Goal: Check status: Check status

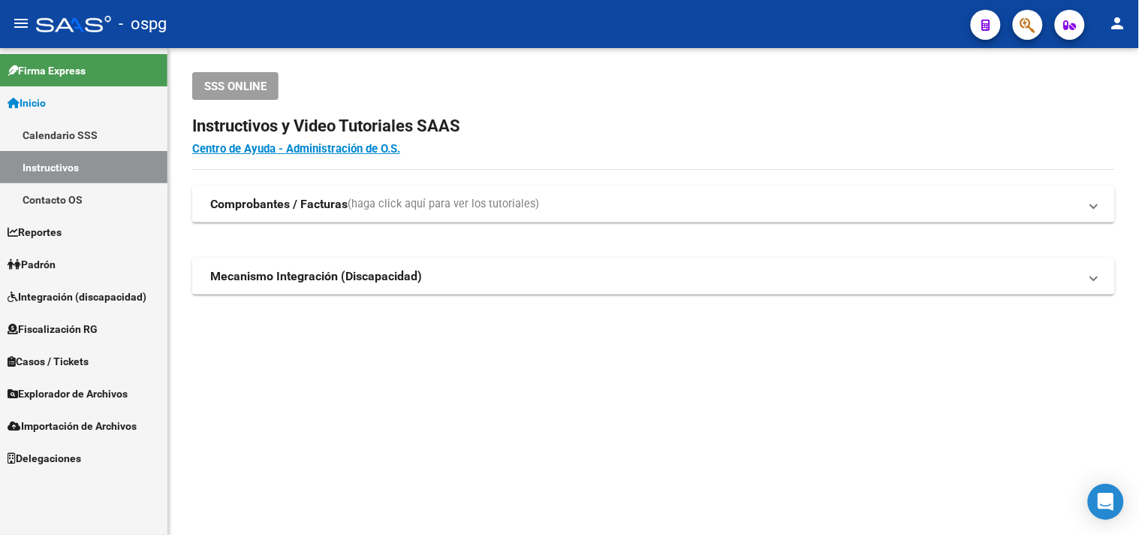
click at [47, 258] on span "Padrón" at bounding box center [32, 264] width 48 height 17
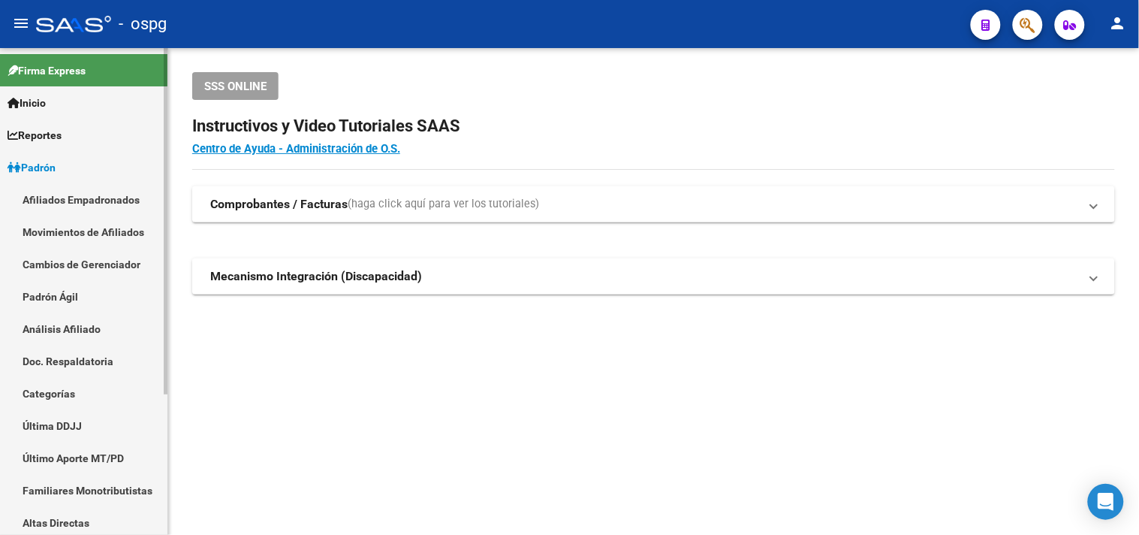
click at [55, 335] on link "Análisis Afiliado" at bounding box center [83, 328] width 167 height 32
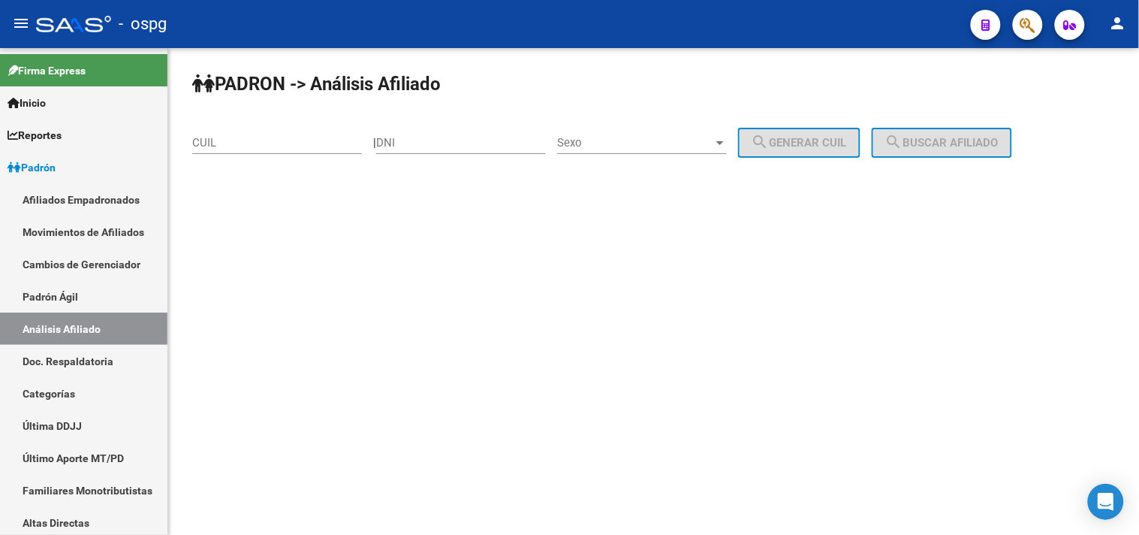
click at [209, 152] on div "CUIL" at bounding box center [277, 138] width 170 height 32
paste input "23-30462572-4"
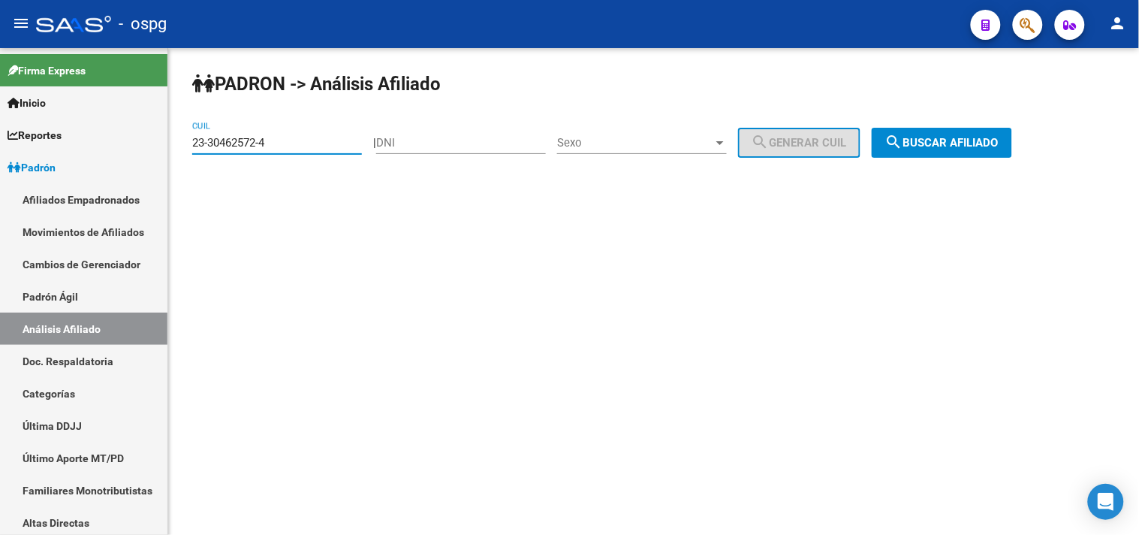
type input "23-30462572-4"
click at [927, 155] on button "search Buscar afiliado" at bounding box center [942, 143] width 140 height 30
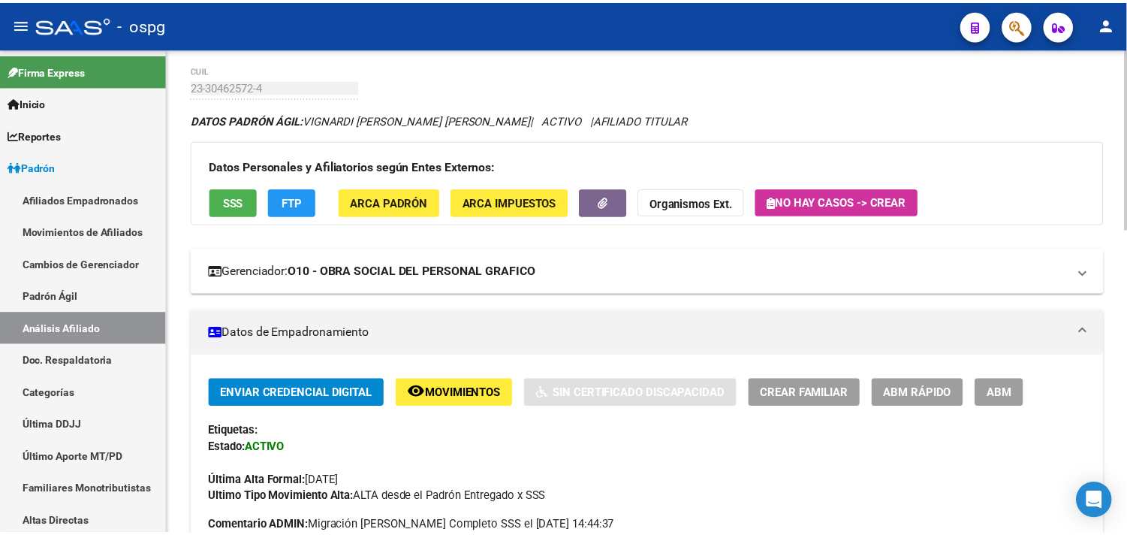
scroll to position [83, 0]
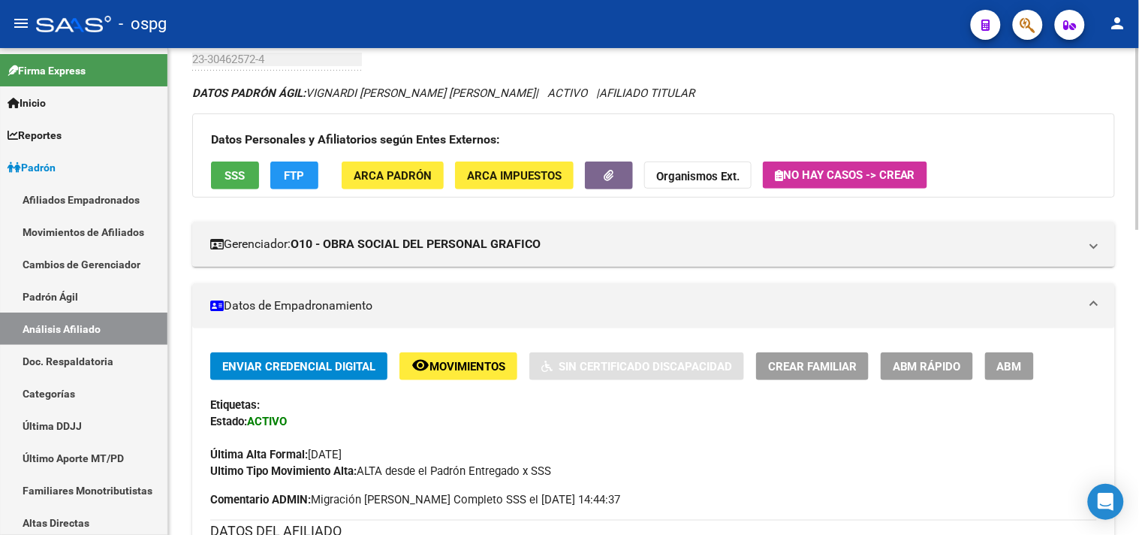
click at [231, 188] on button "SSS" at bounding box center [235, 175] width 48 height 28
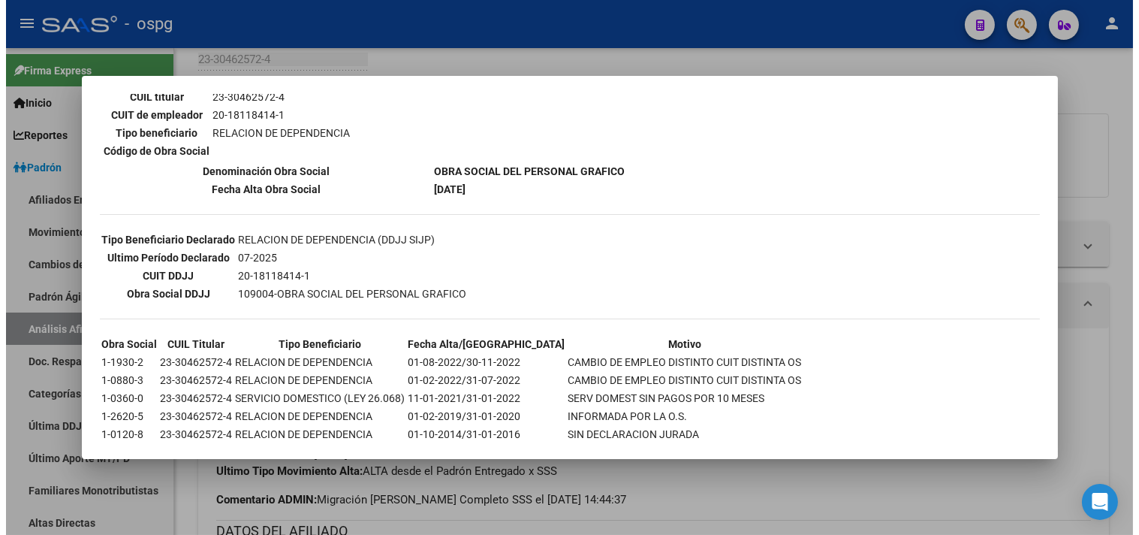
scroll to position [287, 0]
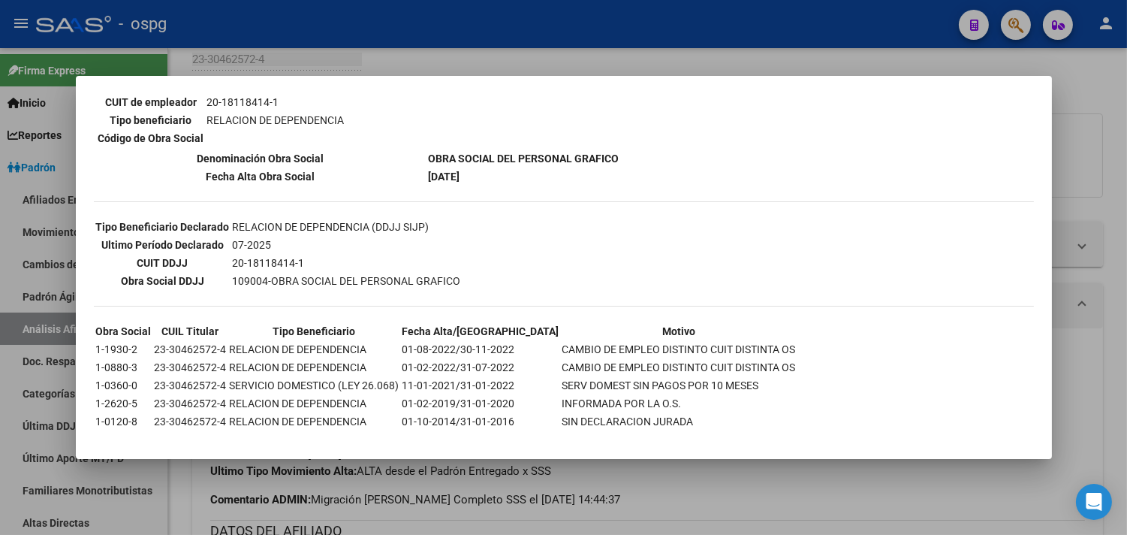
click at [358, 54] on div at bounding box center [563, 267] width 1127 height 535
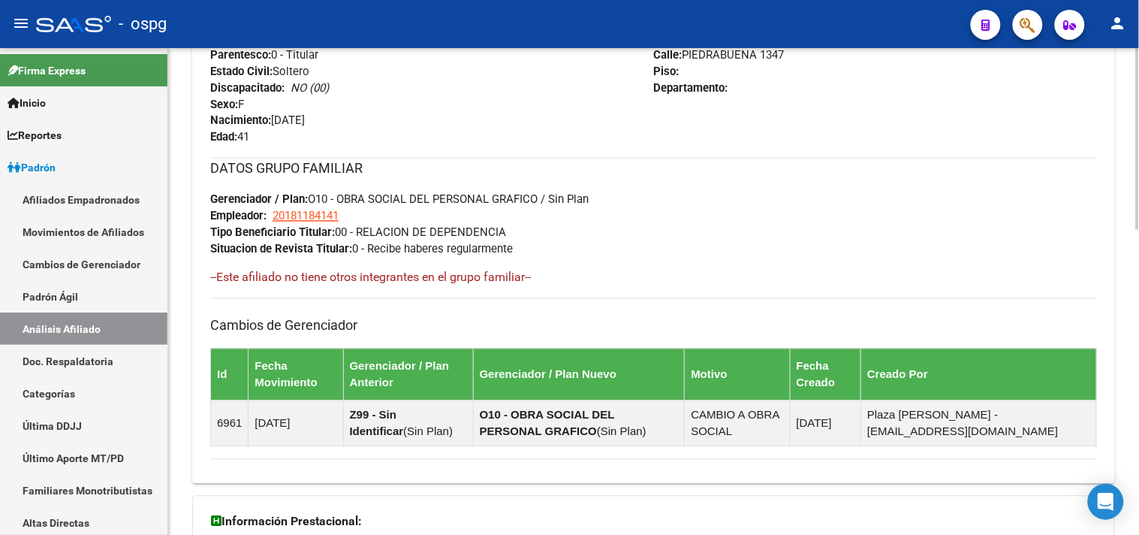
scroll to position [813, 0]
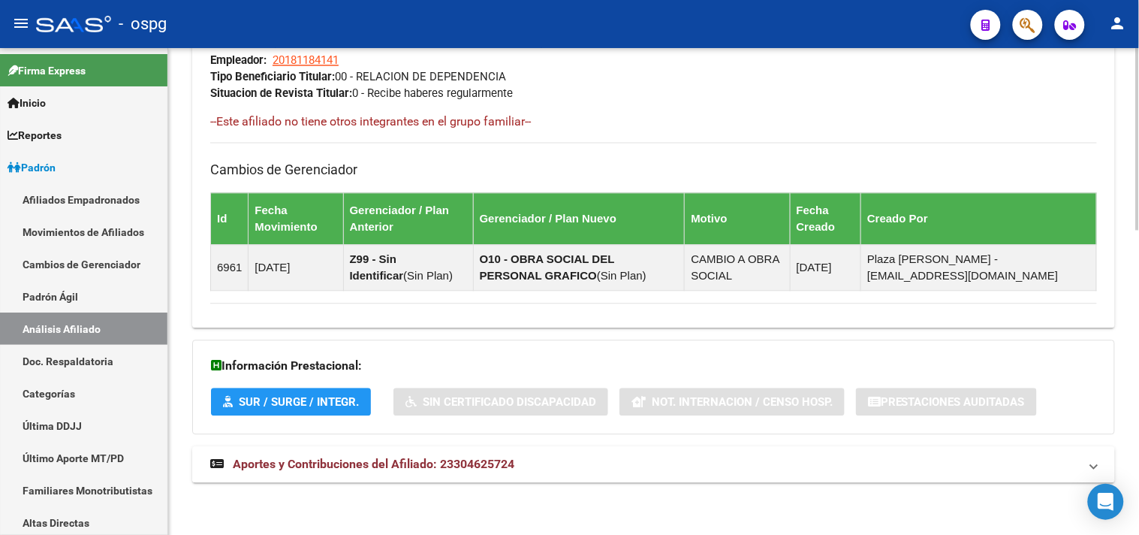
click at [372, 457] on span "Aportes y Contribuciones del Afiliado: 23304625724" at bounding box center [374, 464] width 282 height 14
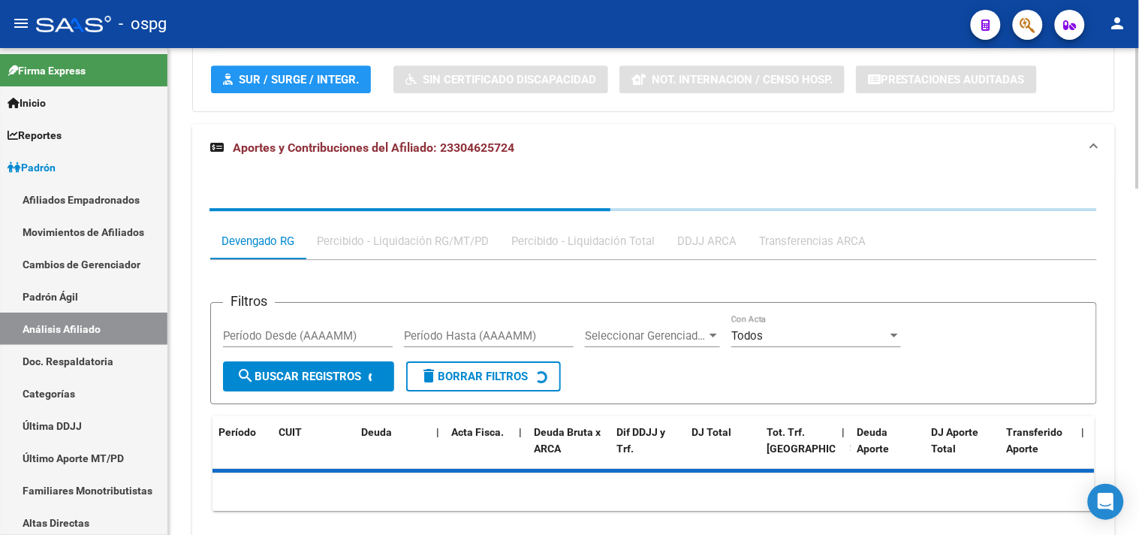
scroll to position [1152, 0]
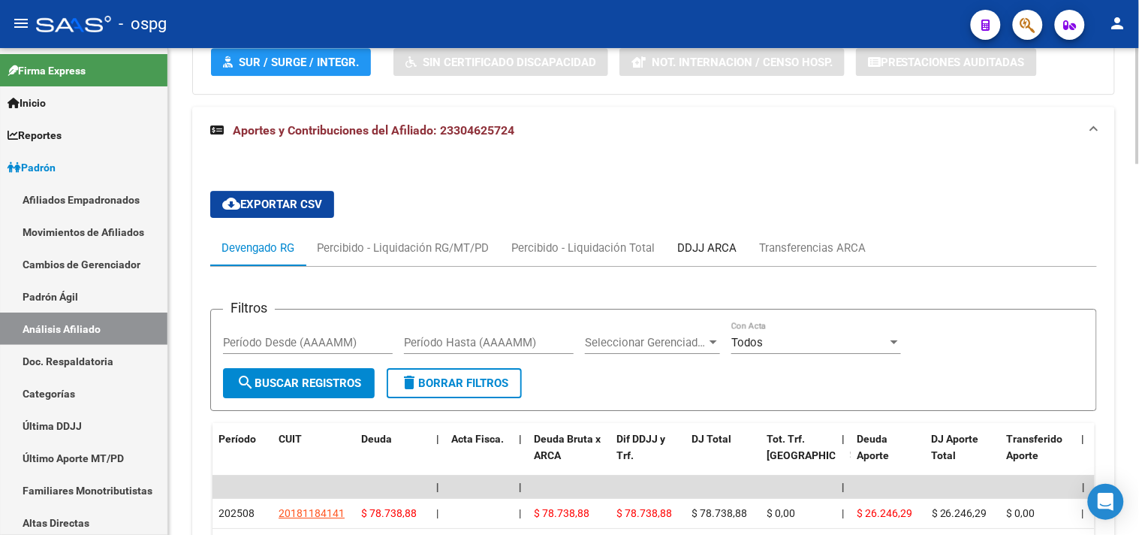
click at [684, 242] on div "DDJJ ARCA" at bounding box center [706, 248] width 59 height 17
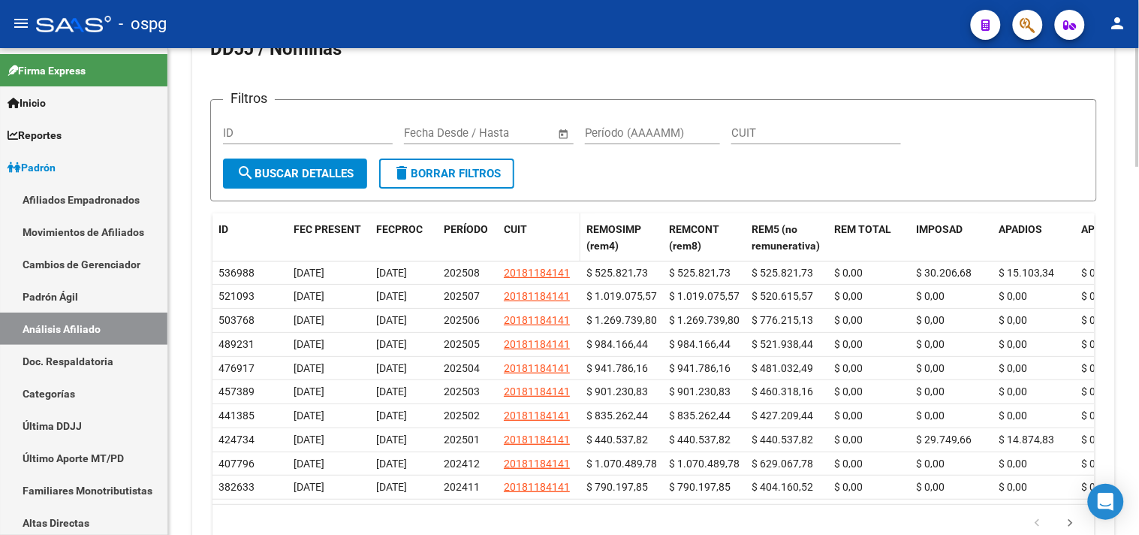
scroll to position [1233, 0]
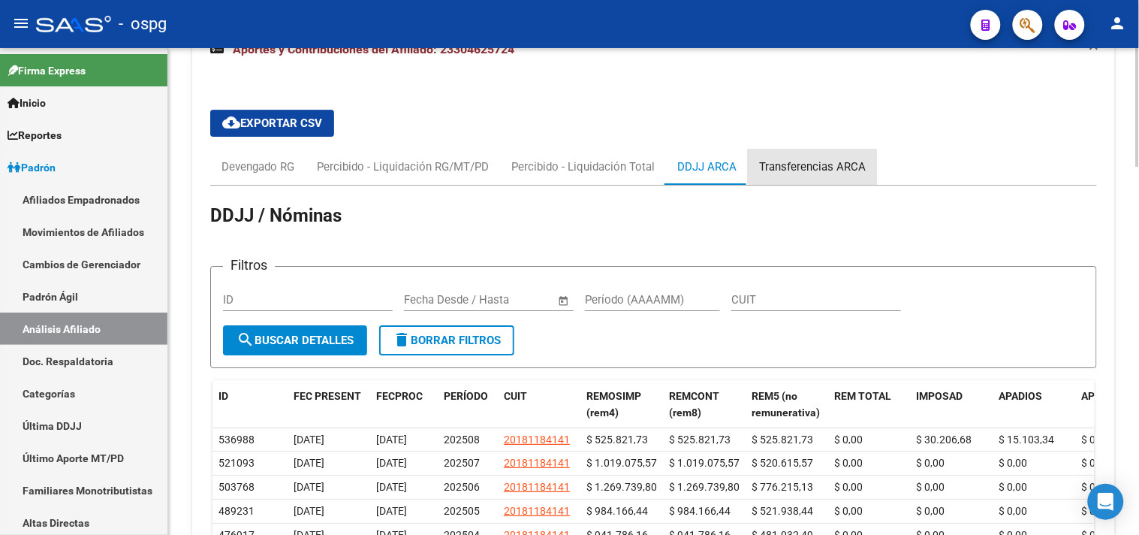
click at [823, 155] on div "Transferencias ARCA" at bounding box center [812, 167] width 129 height 36
